Goal: Information Seeking & Learning: Learn about a topic

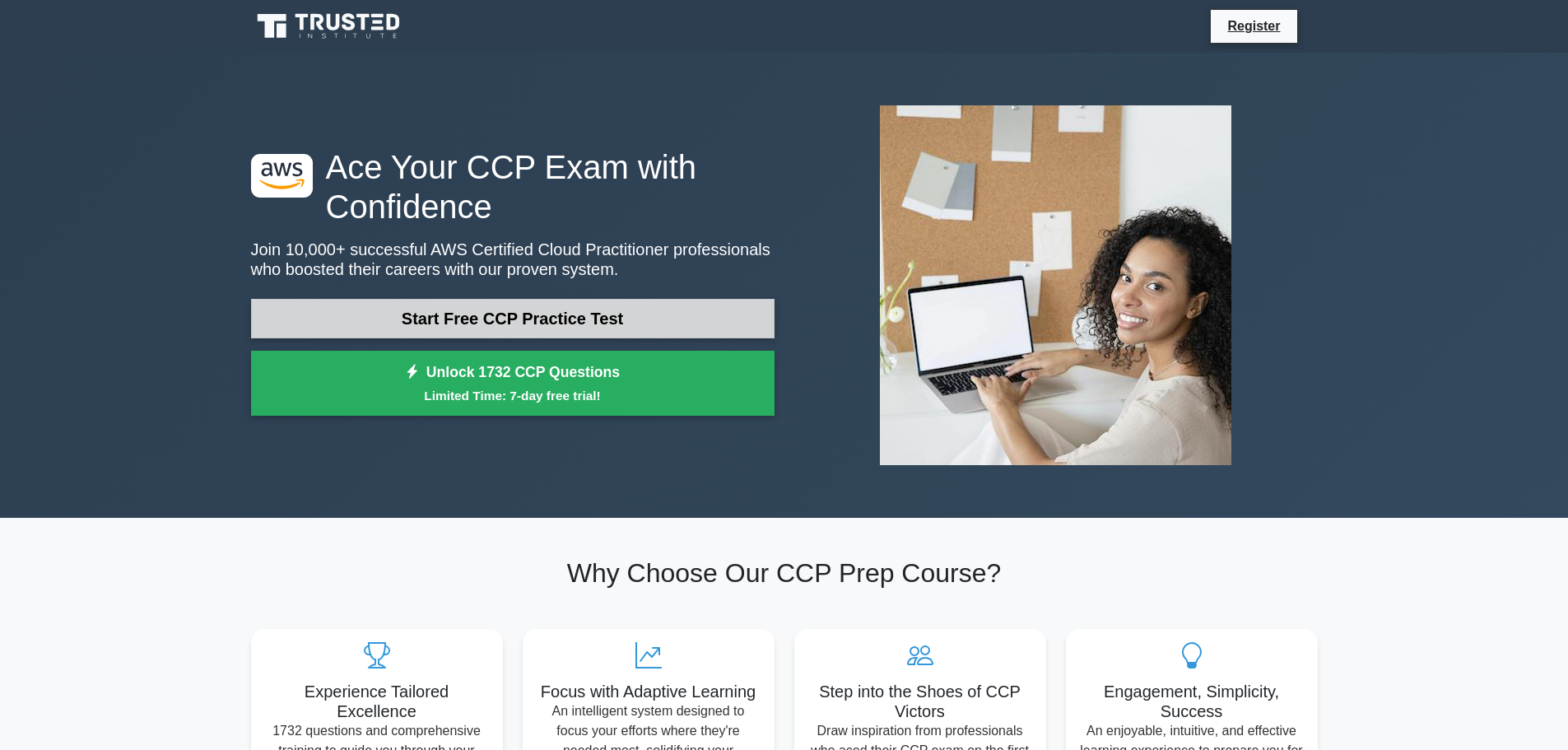
click at [444, 324] on link "Start Free CCP Practice Test" at bounding box center [513, 318] width 523 height 40
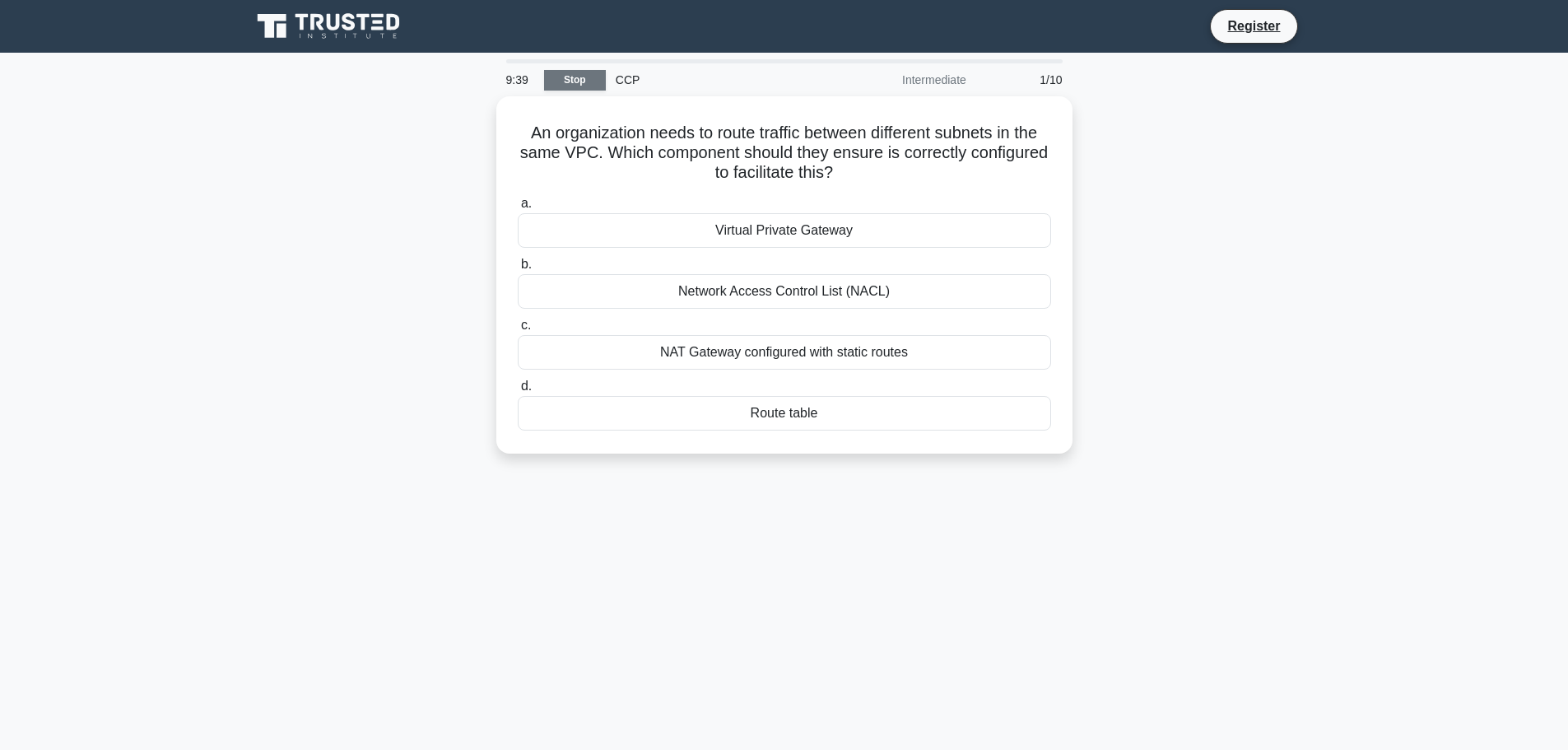
click at [586, 83] on link "Stop" at bounding box center [574, 80] width 61 height 20
click at [772, 411] on div "Route table" at bounding box center [784, 410] width 533 height 35
click at [517, 388] on input "d. Route table" at bounding box center [517, 382] width 0 height 11
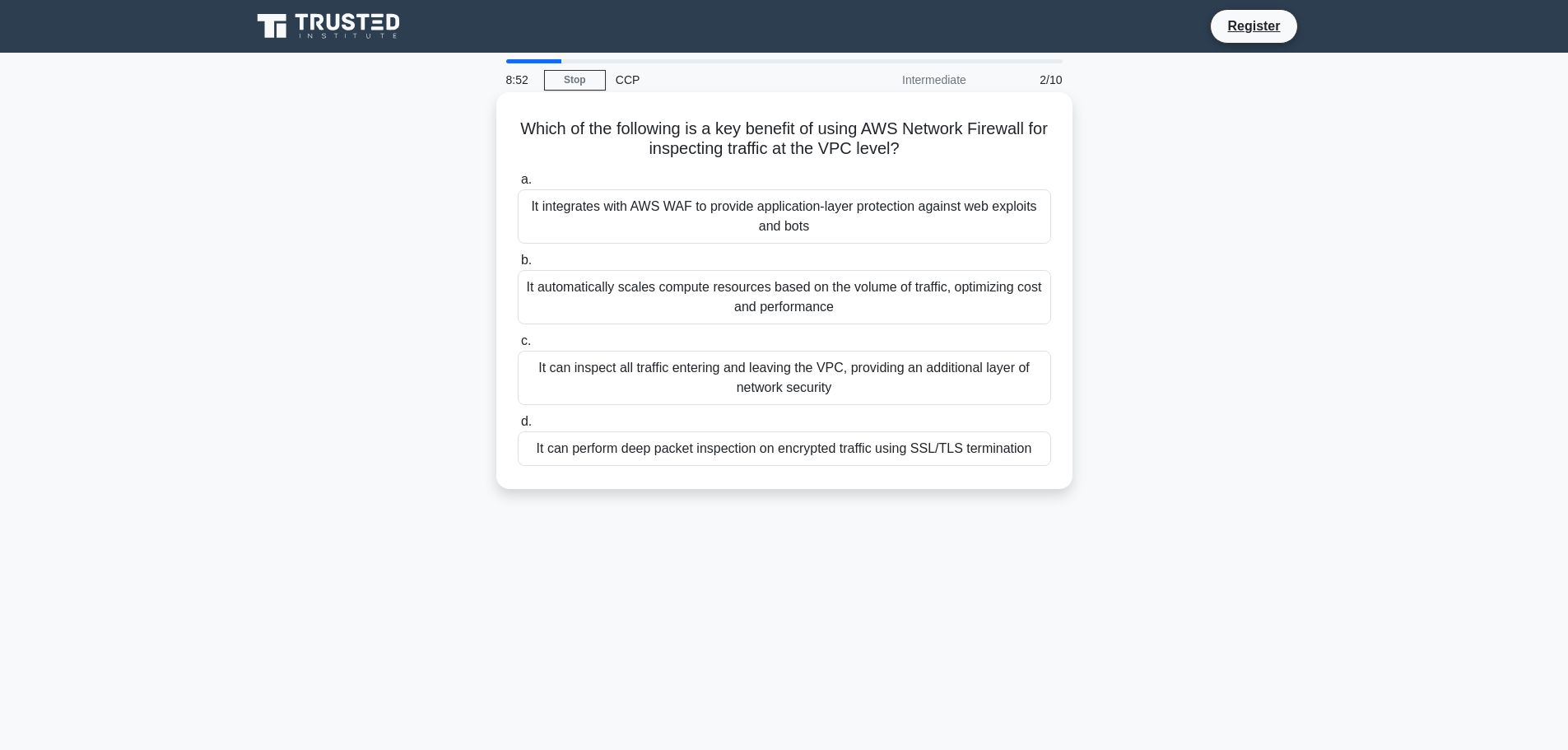
click at [646, 304] on div "It automatically scales compute resources based on the volume of traffic, optim…" at bounding box center [784, 298] width 533 height 54
click at [517, 266] on input "b. It automatically scales compute resources based on the volume of traffic, op…" at bounding box center [517, 260] width 0 height 11
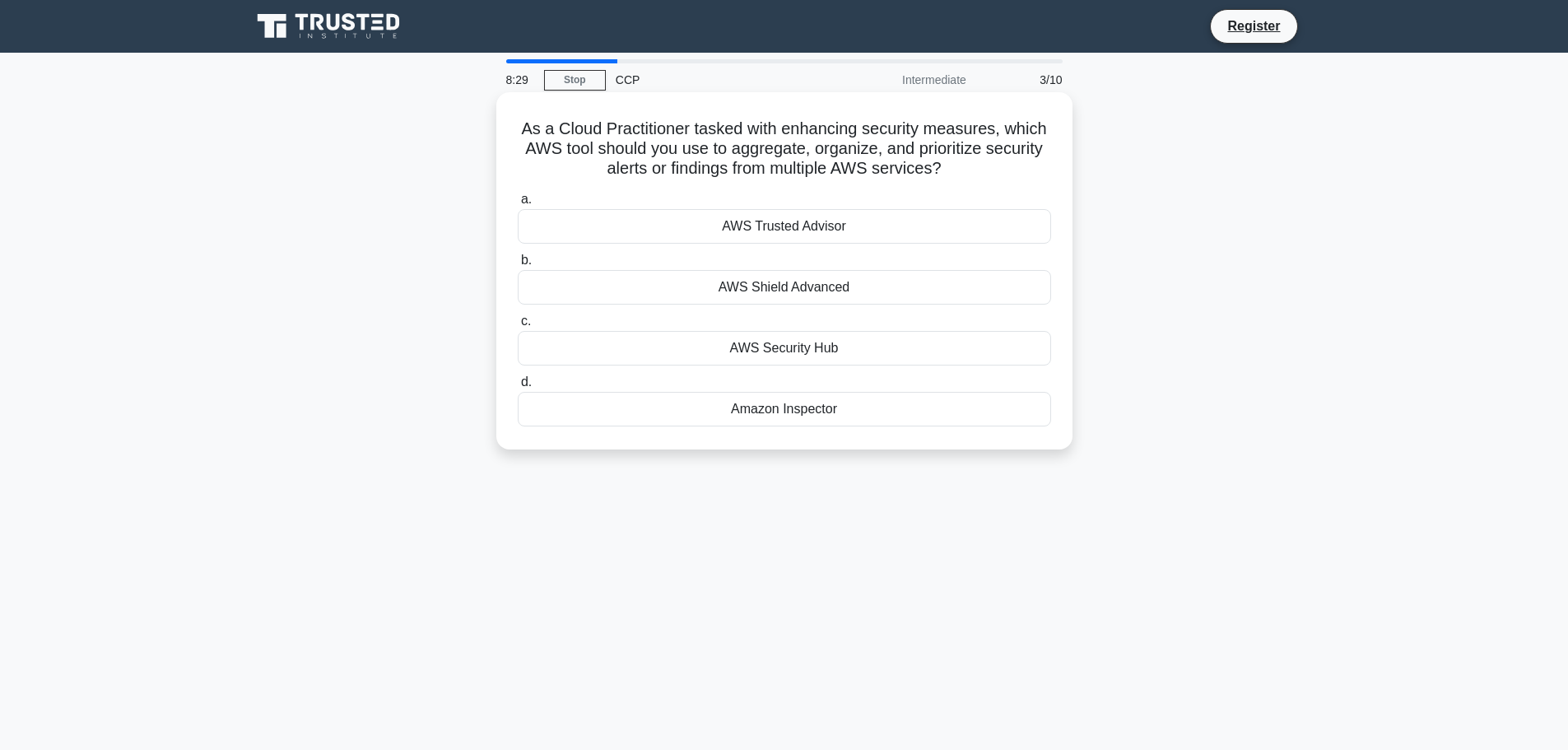
click at [727, 289] on div "AWS Shield Advanced" at bounding box center [784, 288] width 533 height 35
click at [517, 266] on input "b. AWS Shield Advanced" at bounding box center [517, 260] width 0 height 11
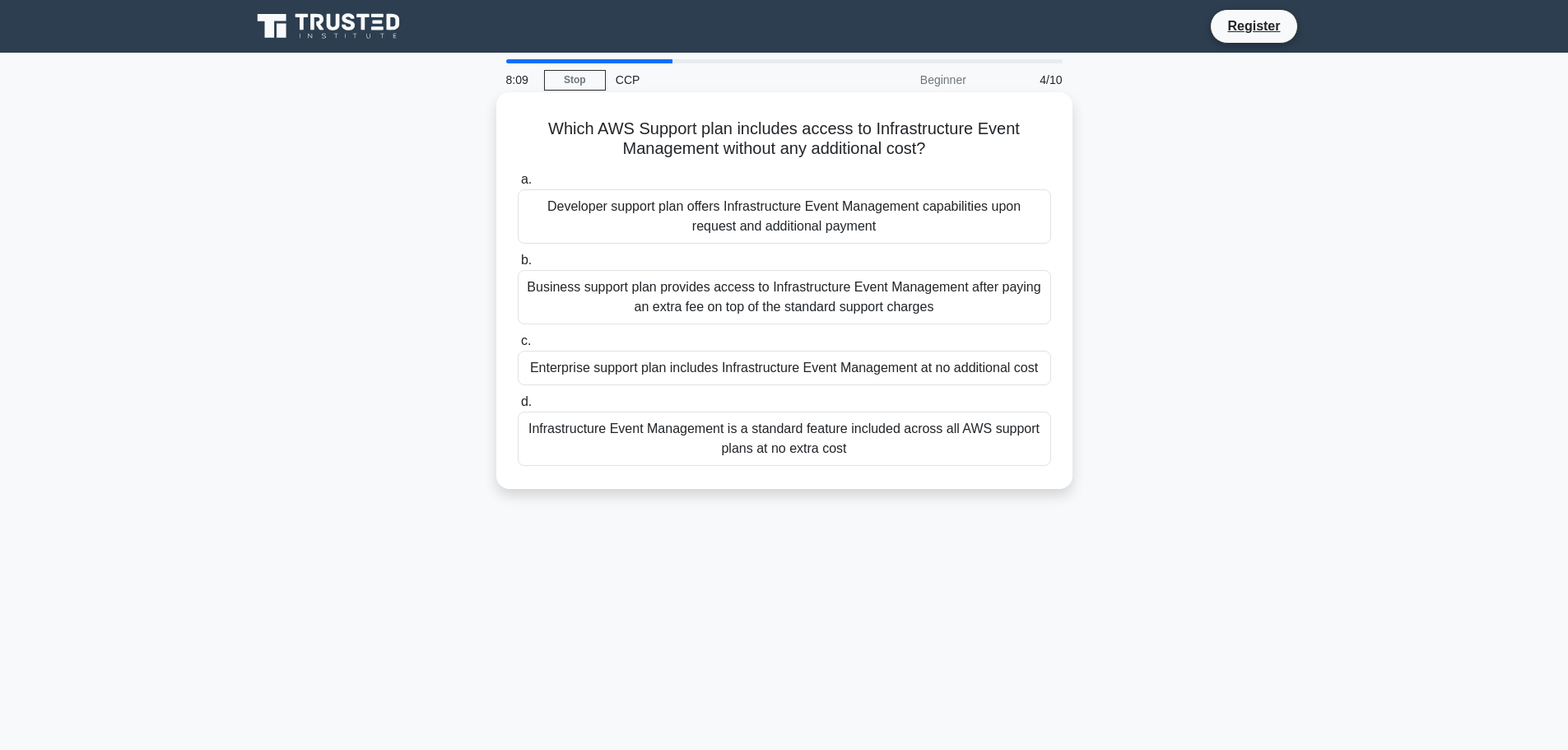
click at [664, 218] on div "Developer support plan offers Infrastructure Event Management capabilities upon…" at bounding box center [784, 217] width 533 height 54
click at [517, 185] on input "a. Developer support plan offers Infrastructure Event Management capabilities u…" at bounding box center [517, 179] width 0 height 11
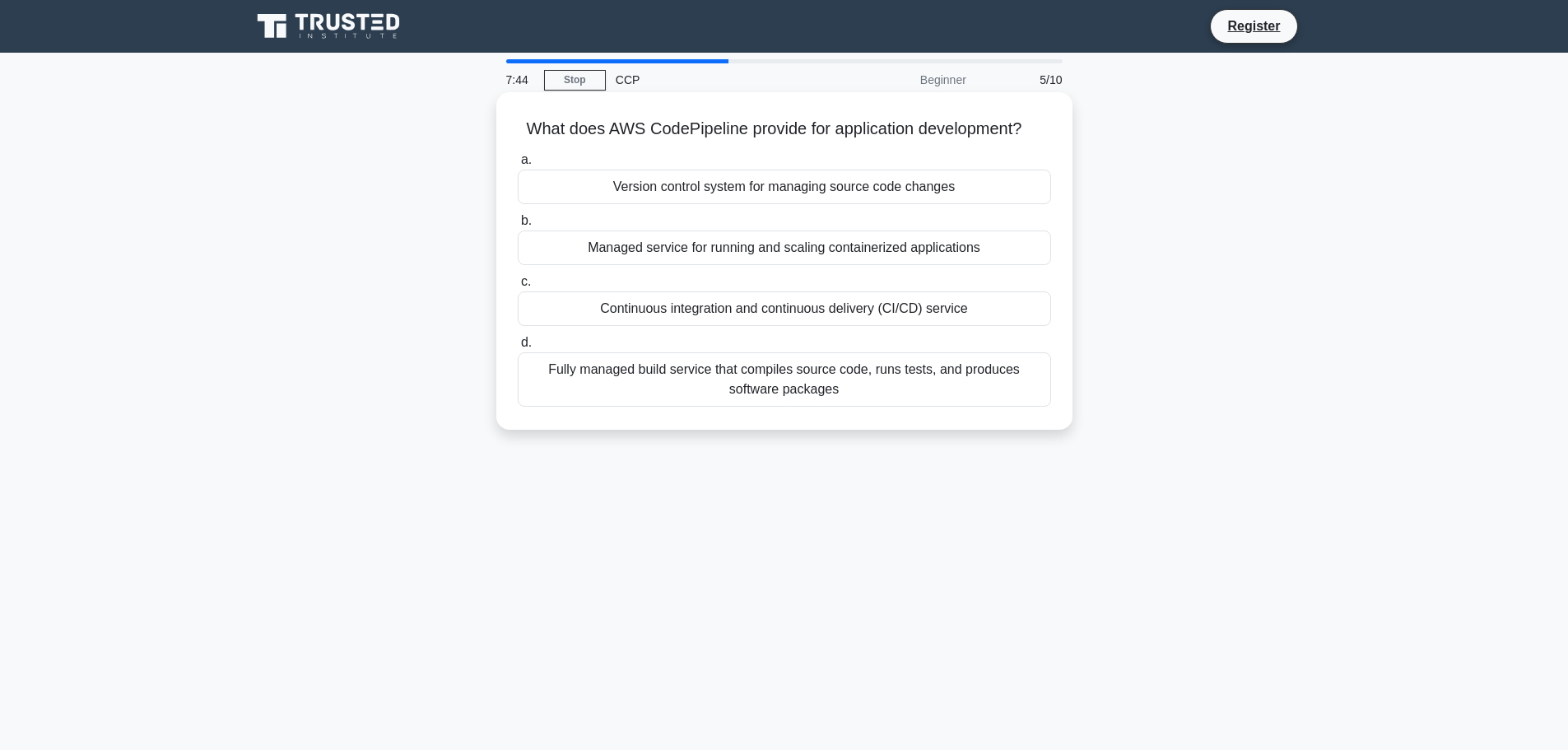
click at [908, 381] on div "Fully managed build service that compiles source code, runs tests, and produces…" at bounding box center [784, 379] width 533 height 54
click at [517, 348] on input "d. Fully managed build service that compiles source code, runs tests, and produ…" at bounding box center [517, 342] width 0 height 11
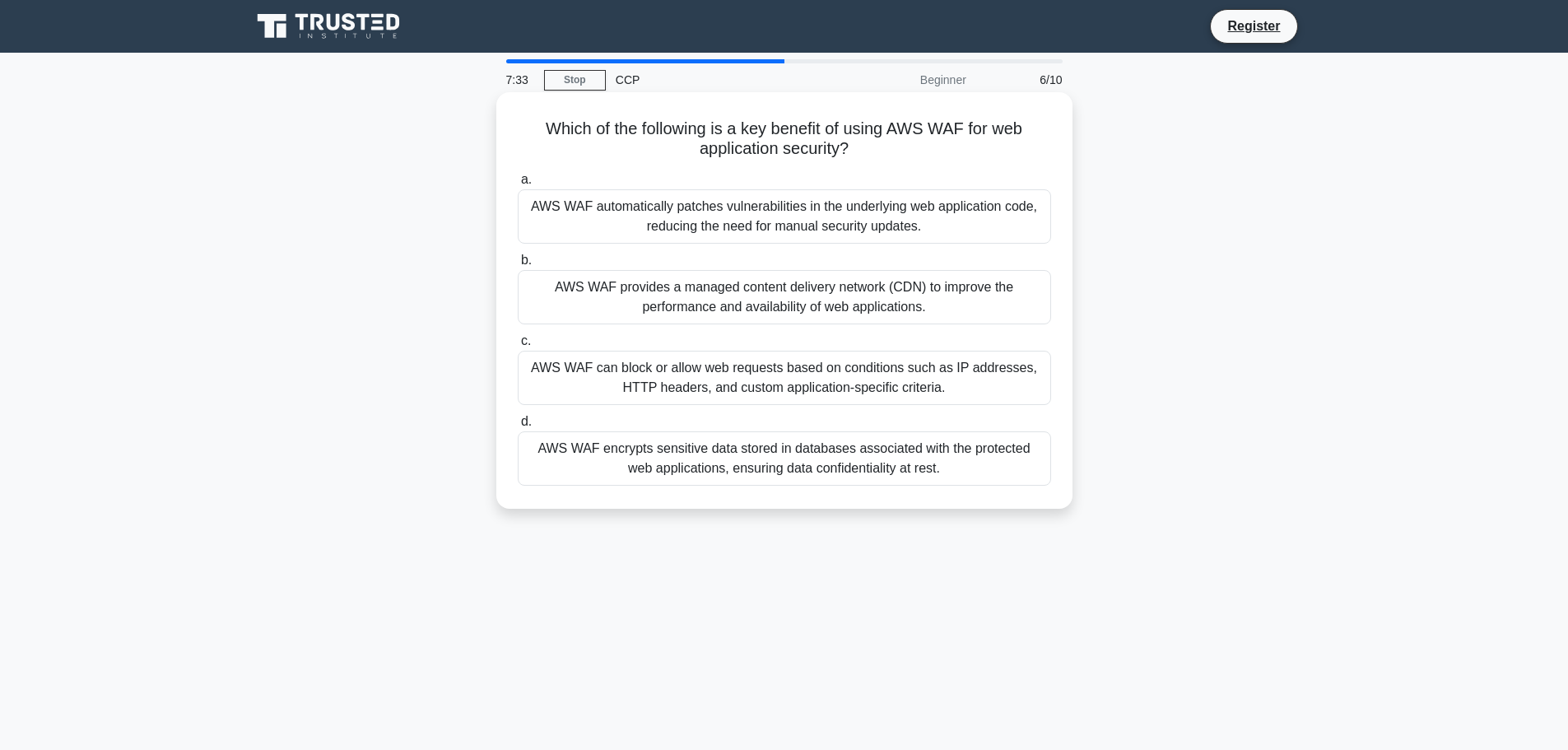
click at [857, 469] on div "AWS WAF encrypts sensitive data stored in databases associated with the protect…" at bounding box center [784, 459] width 533 height 54
click at [517, 427] on input "d. AWS WAF encrypts sensitive data stored in databases associated with the prot…" at bounding box center [517, 421] width 0 height 11
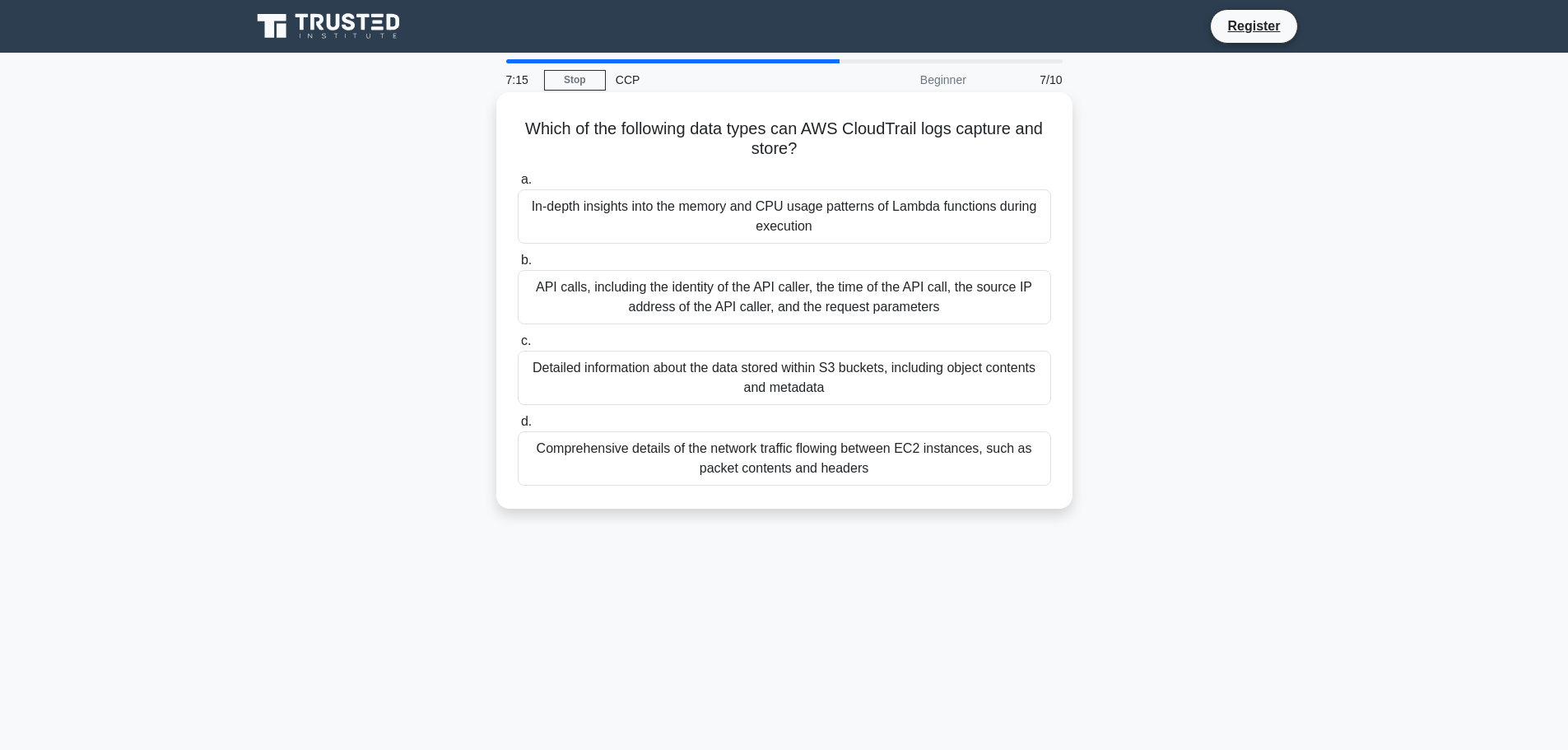
click at [812, 296] on div "API calls, including the identity of the API caller, the time of the API call, …" at bounding box center [784, 298] width 533 height 54
click at [517, 266] on input "b. API calls, including the identity of the API caller, the time of the API cal…" at bounding box center [517, 260] width 0 height 11
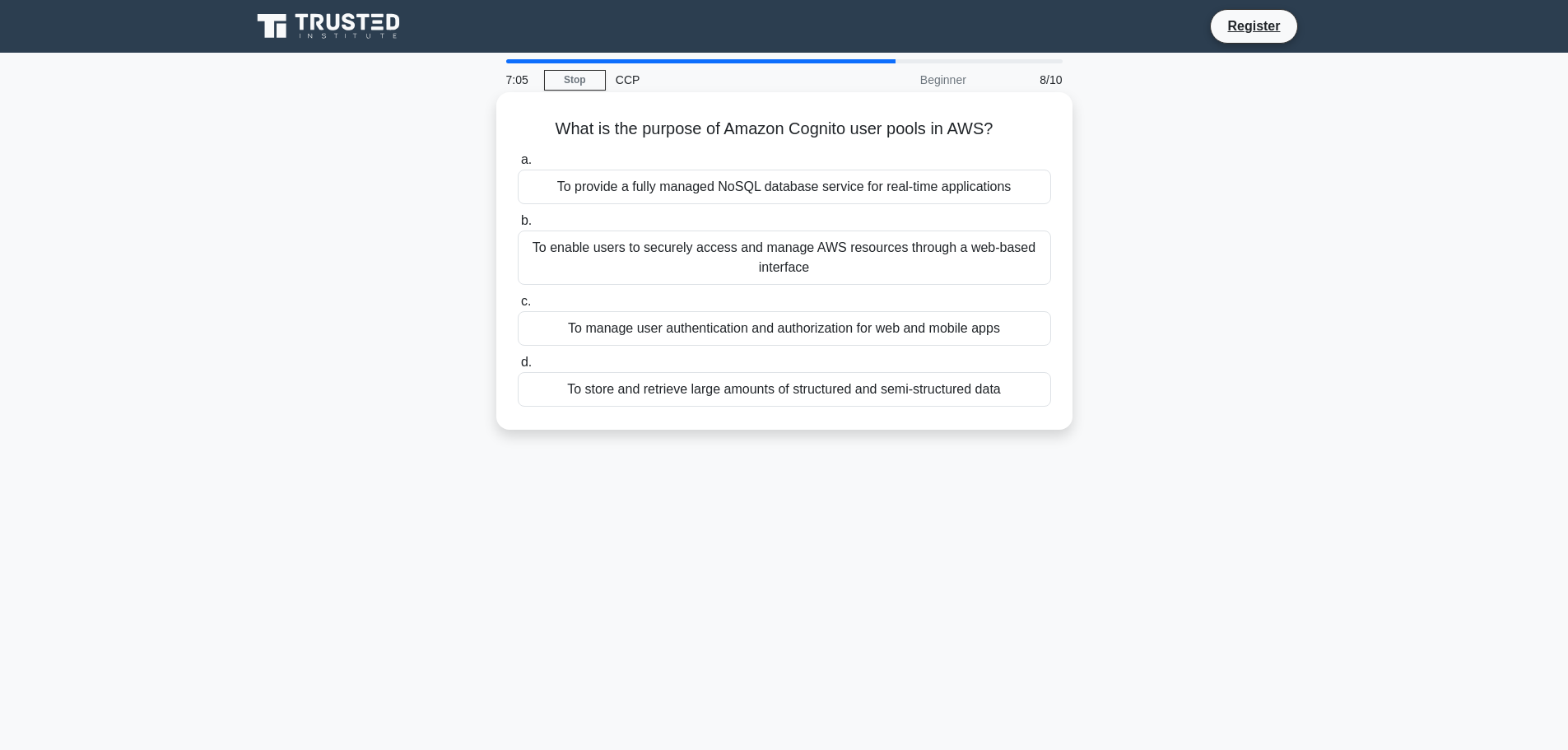
click at [624, 389] on div "To store and retrieve large amounts of structured and semi-structured data" at bounding box center [784, 390] width 533 height 35
click at [517, 368] on input "d. To store and retrieve large amounts of structured and semi-structured data" at bounding box center [517, 362] width 0 height 11
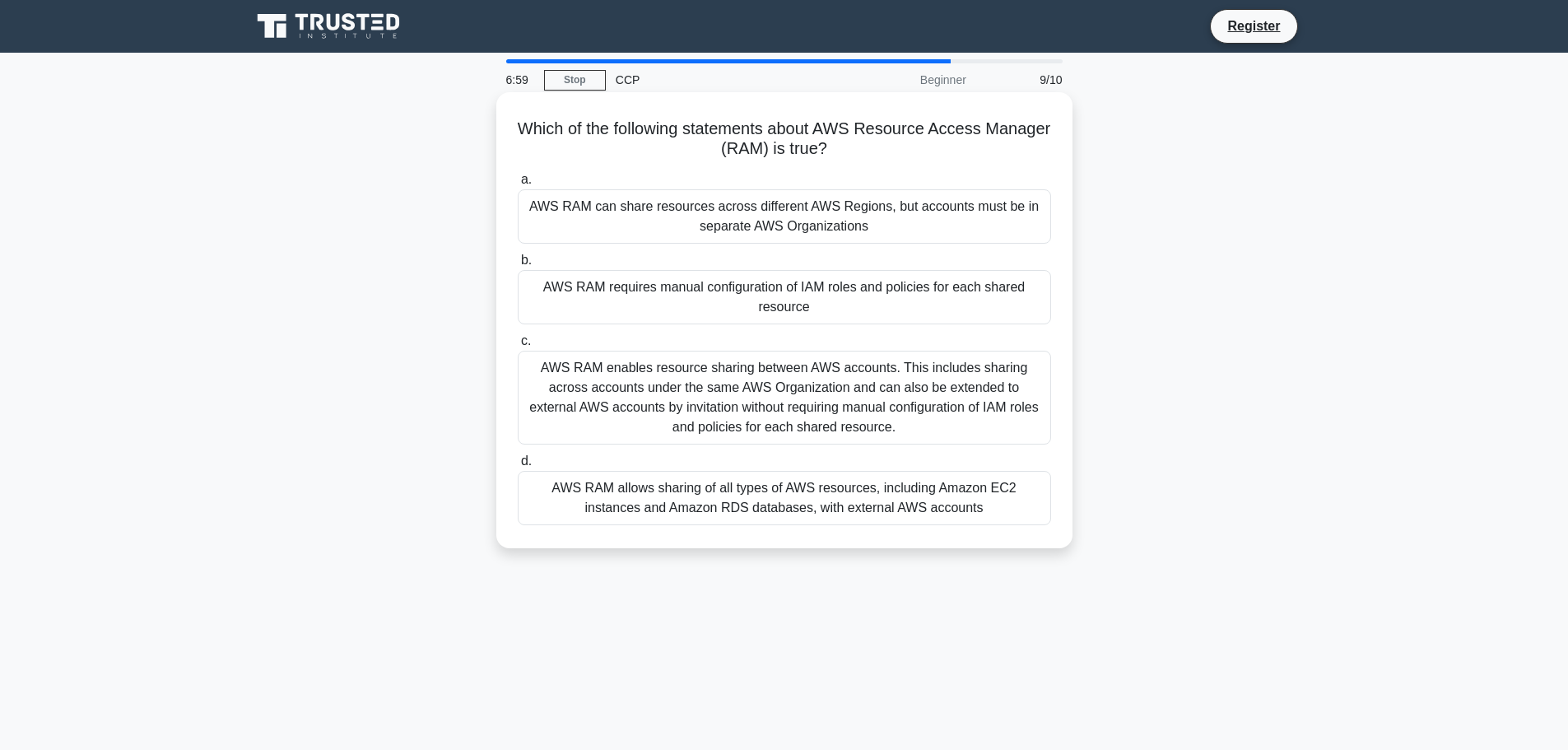
click at [791, 421] on div "AWS RAM enables resource sharing between AWS accounts. This includes sharing ac…" at bounding box center [784, 398] width 533 height 93
click at [517, 346] on input "c. AWS RAM enables resource sharing between AWS accounts. This includes sharing…" at bounding box center [517, 340] width 0 height 11
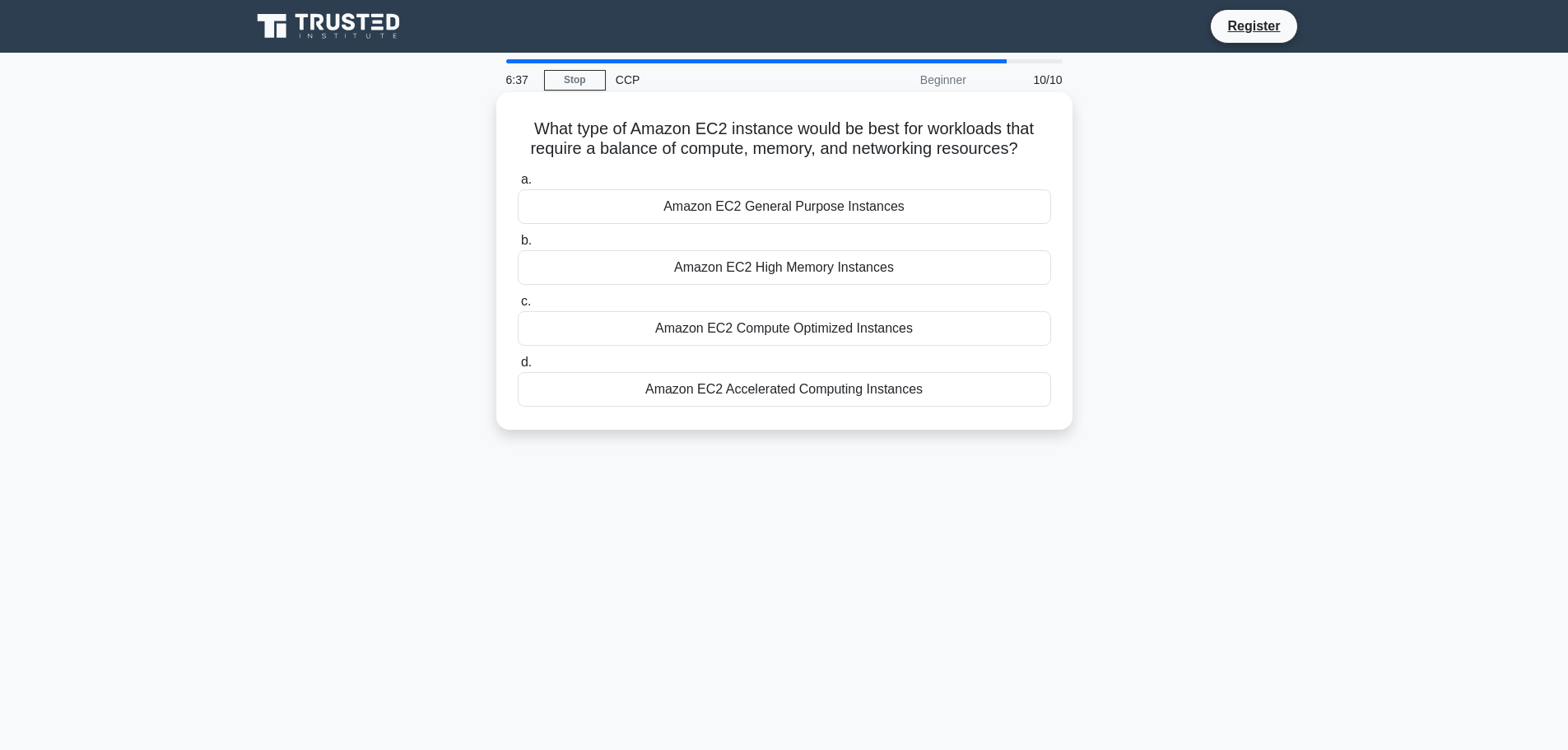
click at [705, 327] on div "Amazon EC2 Compute Optimized Instances" at bounding box center [784, 329] width 533 height 35
click at [517, 307] on input "c. Amazon EC2 Compute Optimized Instances" at bounding box center [517, 302] width 0 height 11
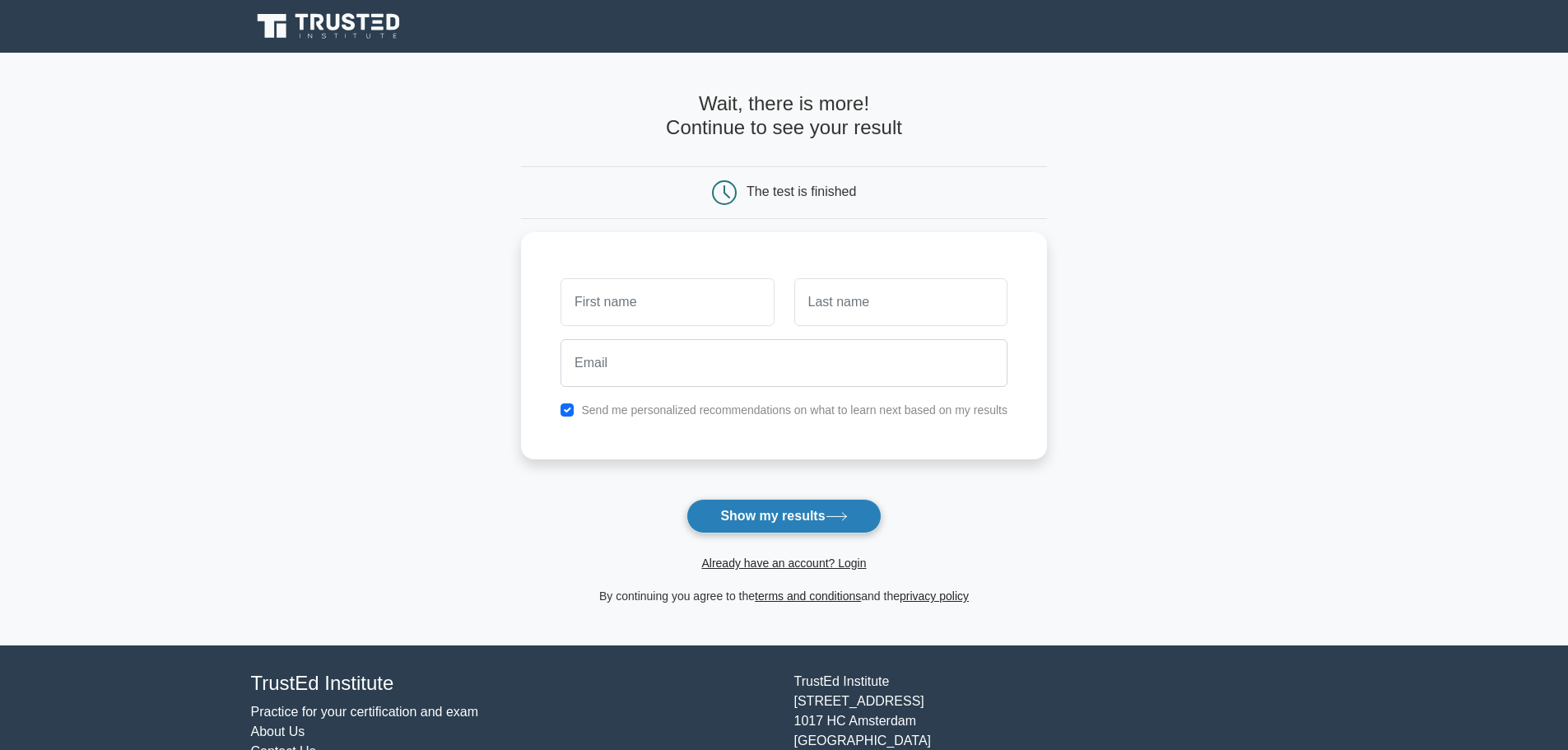
click at [755, 514] on button "Show my results" at bounding box center [784, 517] width 195 height 35
click at [729, 435] on div "Send me personalized recommendations on what to learn next based on my results" at bounding box center [784, 341] width 526 height 228
click at [659, 303] on input "text" at bounding box center [666, 298] width 213 height 48
type input "Sarai"
click at [913, 308] on input "text" at bounding box center [901, 298] width 213 height 48
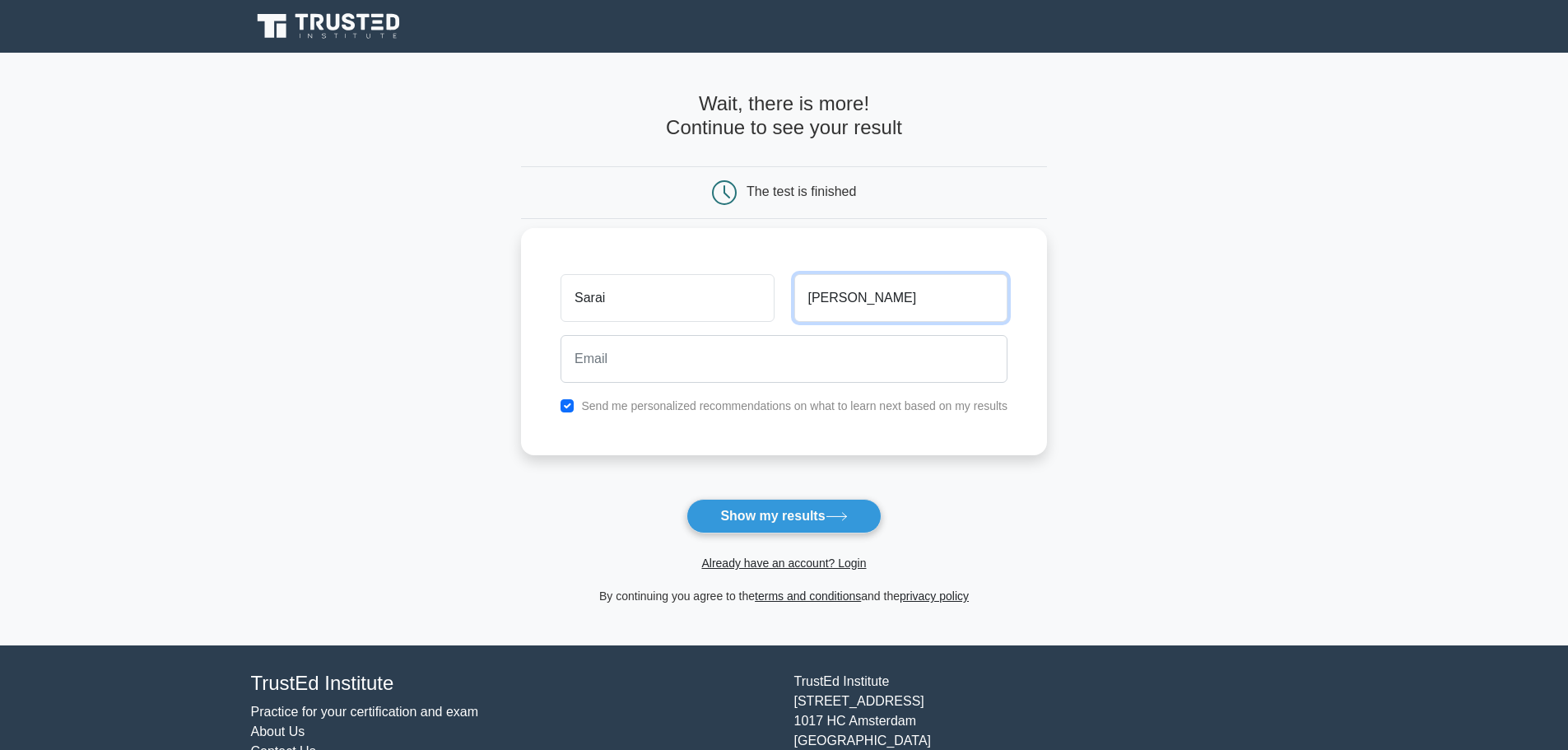
type input "Lopez"
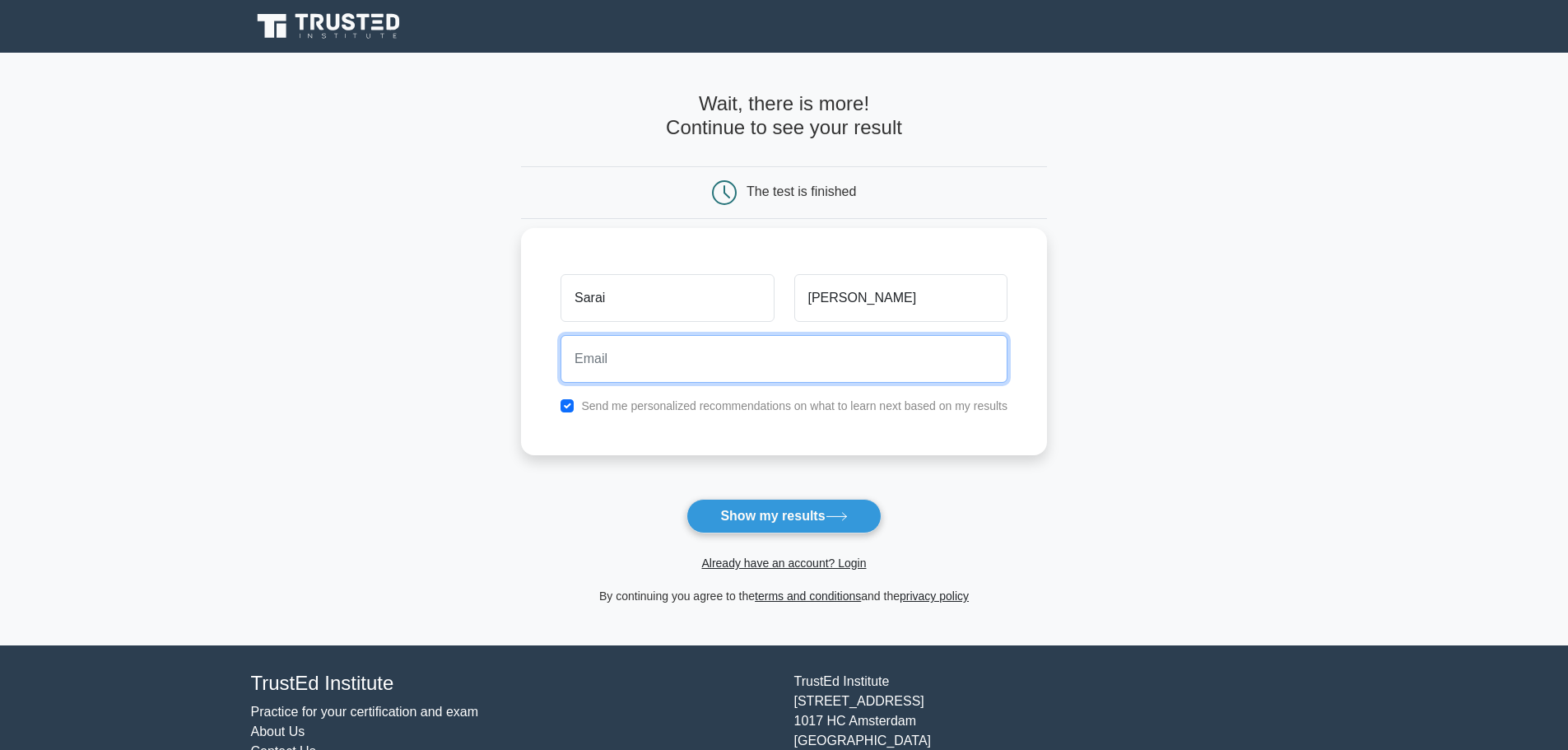
click at [766, 360] on input "email" at bounding box center [784, 359] width 447 height 48
type input "esarai.lopez@gmail.com"
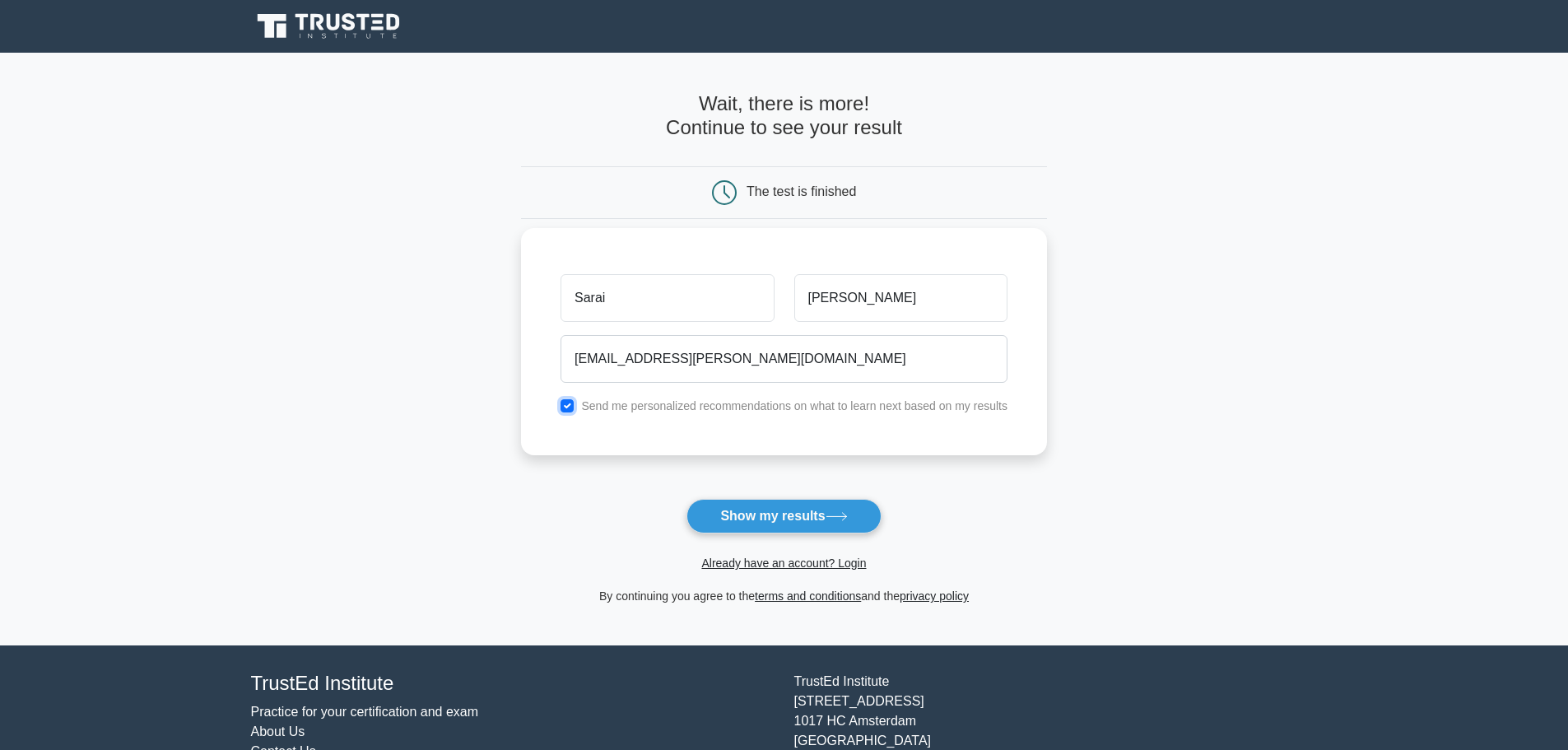
click at [565, 405] on input "checkbox" at bounding box center [567, 407] width 14 height 14
checkbox input "false"
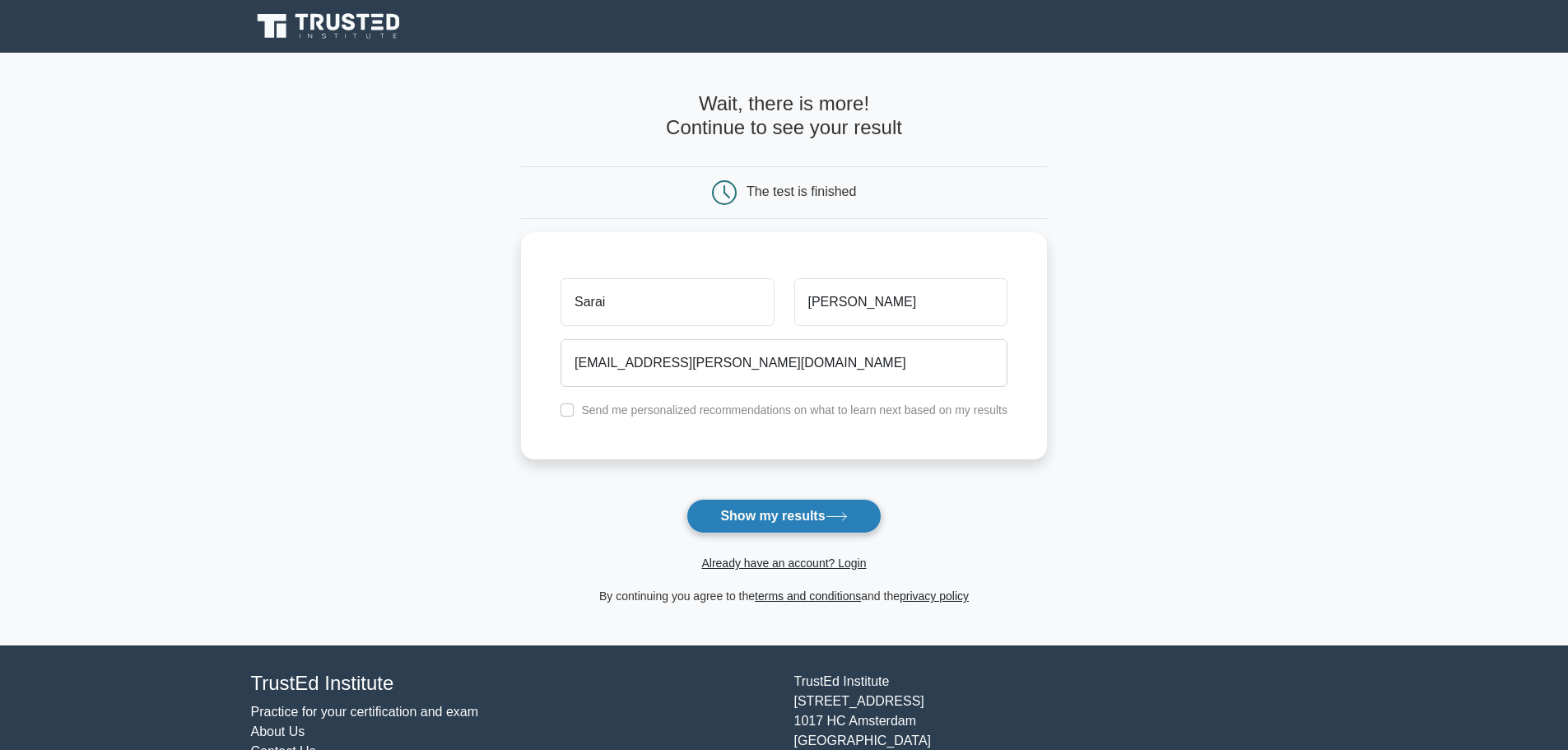
click at [738, 513] on button "Show my results" at bounding box center [784, 517] width 195 height 35
